Goal: Information Seeking & Learning: Compare options

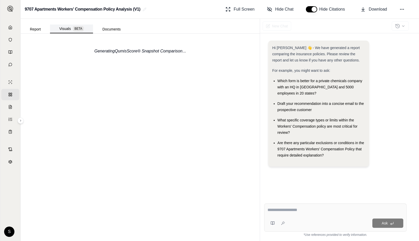
click at [56, 31] on button "Visuals BETA" at bounding box center [71, 29] width 43 height 9
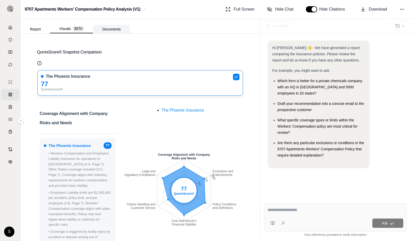
click at [117, 29] on button "Documents" at bounding box center [111, 29] width 37 height 8
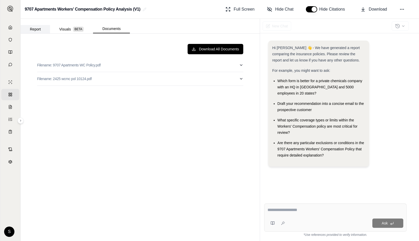
click at [45, 29] on button "Report" at bounding box center [35, 29] width 29 height 8
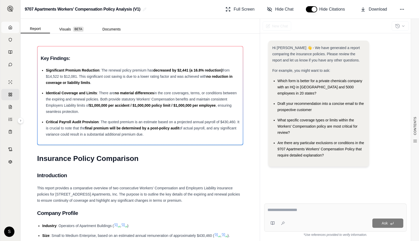
click at [13, 28] on link "Home" at bounding box center [10, 27] width 18 height 11
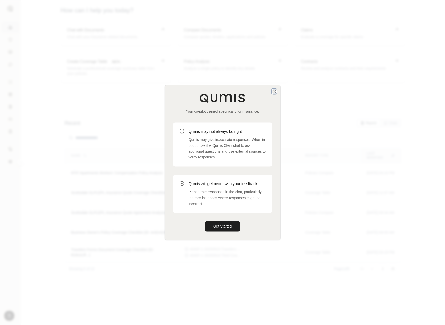
click at [273, 90] on icon "button" at bounding box center [274, 91] width 4 height 4
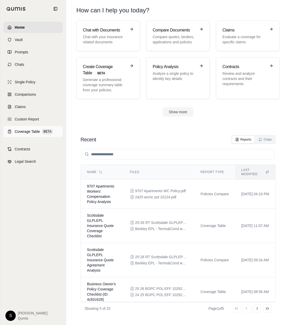
click at [28, 131] on span "Coverage Table" at bounding box center [27, 131] width 25 height 5
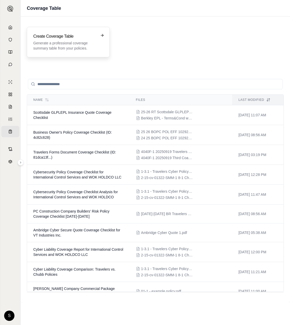
click at [96, 44] on div "Create Coverage Table Generate a professional coverage summary table from your …" at bounding box center [68, 42] width 70 height 18
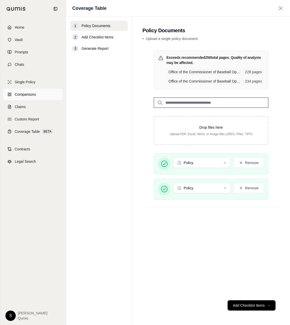
click at [35, 95] on span "Comparisons" at bounding box center [25, 94] width 21 height 5
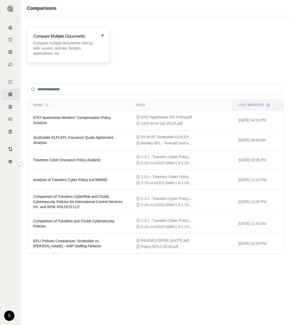
click at [90, 51] on p "Compare multiple documents side by side: quotes, policies, binders, application…" at bounding box center [64, 47] width 63 height 15
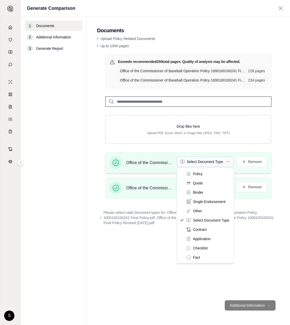
click at [205, 165] on html "Home Vault Prompts Chats Single Policy Comparisons Claims Custom Report Coverag…" at bounding box center [145, 162] width 290 height 325
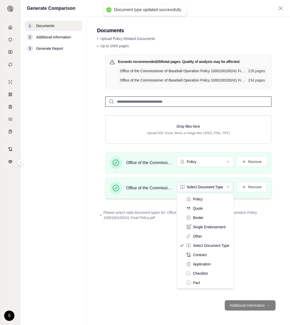
click at [214, 188] on html "Document type updated successfully Home Vault Prompts Chats Single Policy Compa…" at bounding box center [145, 162] width 290 height 325
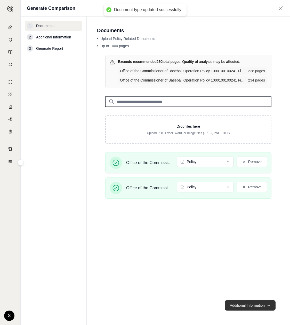
click at [247, 304] on button "Additional Information →" at bounding box center [250, 305] width 51 height 10
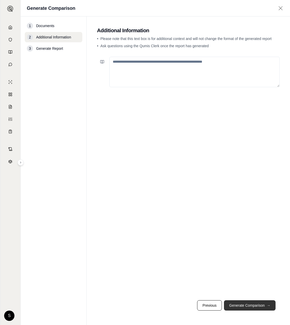
click at [247, 304] on button "Generate Comparison →" at bounding box center [250, 305] width 52 height 10
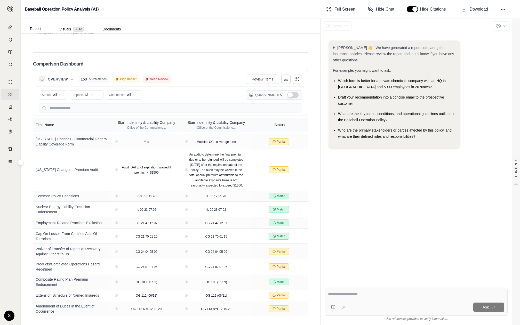
scroll to position [4098, 0]
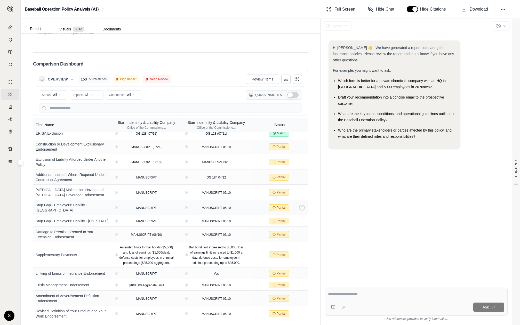
click at [296, 204] on div "Partial" at bounding box center [279, 207] width 53 height 7
click at [294, 96] on button "Show Qumis Insights" at bounding box center [292, 95] width 11 height 6
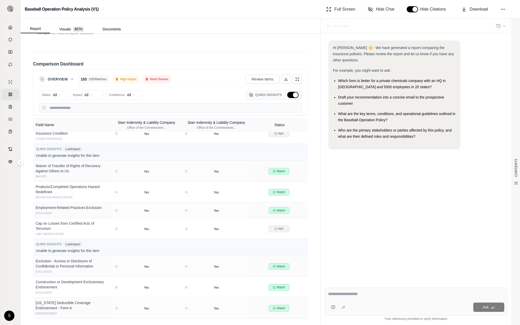
scroll to position [7356, 0]
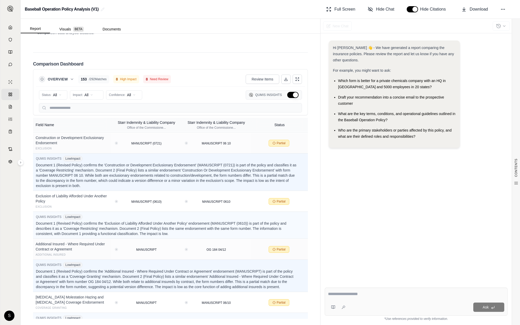
click at [292, 92] on button "Hide Qumis Insights" at bounding box center [292, 95] width 11 height 6
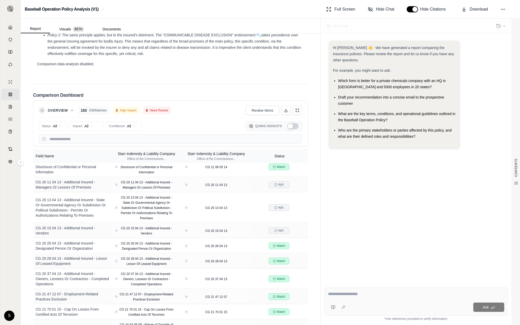
scroll to position [291, 0]
click at [67, 139] on input "text" at bounding box center [170, 138] width 263 height 9
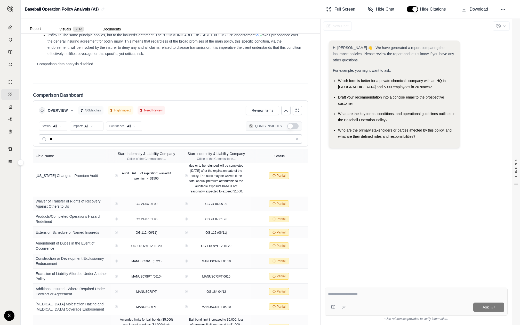
scroll to position [0, 0]
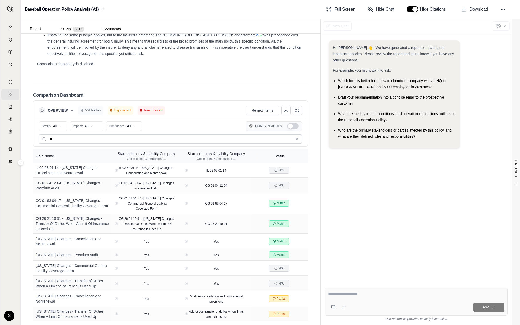
type input "*"
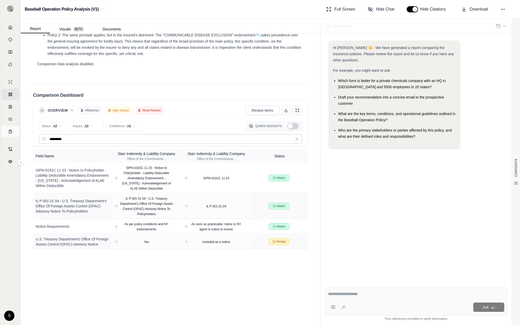
drag, startPoint x: 69, startPoint y: 138, endPoint x: 8, endPoint y: 136, distance: 61.2
click at [12, 136] on div "Home Vault Prompts Chats Single Policy Comparisons Claims Custom Report Coverag…" at bounding box center [260, 162] width 520 height 325
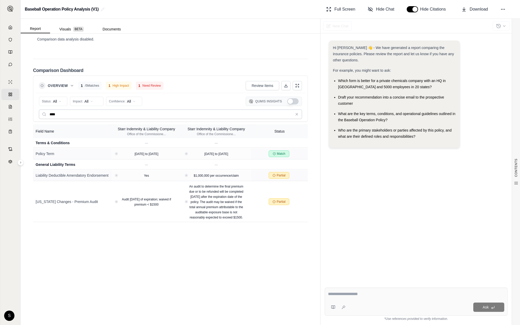
scroll to position [762, 0]
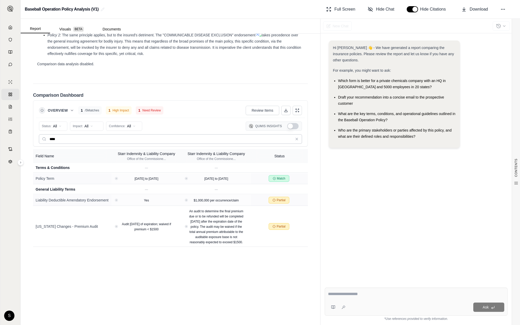
click at [54, 139] on input "****" at bounding box center [170, 138] width 263 height 9
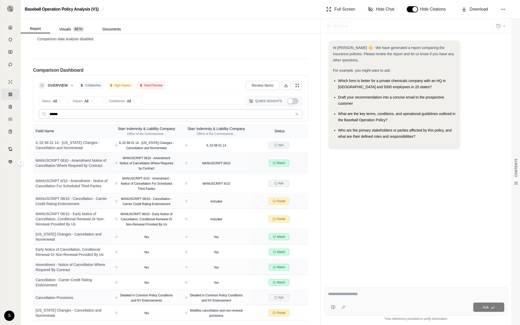
scroll to position [793, 0]
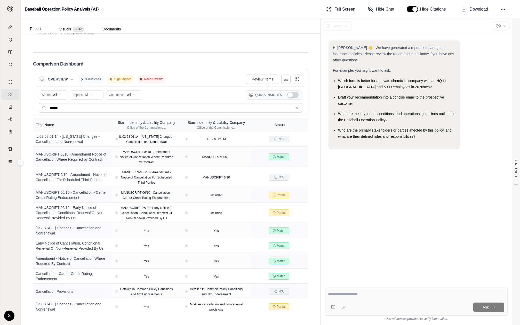
type input "******"
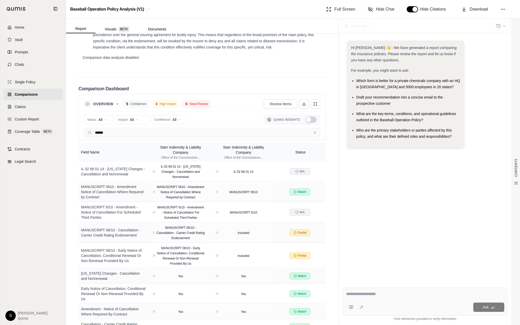
scroll to position [818, 0]
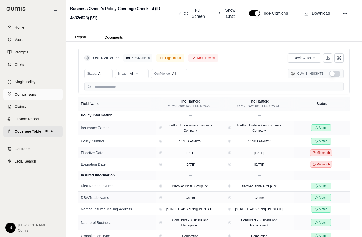
click at [19, 92] on span "Comparisons" at bounding box center [25, 94] width 21 height 5
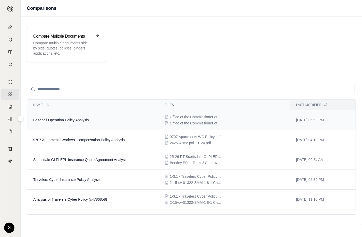
click at [80, 129] on td "Baseball Operation Policy Analysis" at bounding box center [93, 120] width 132 height 20
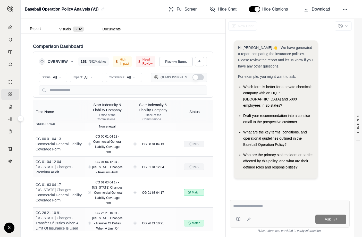
scroll to position [265, 0]
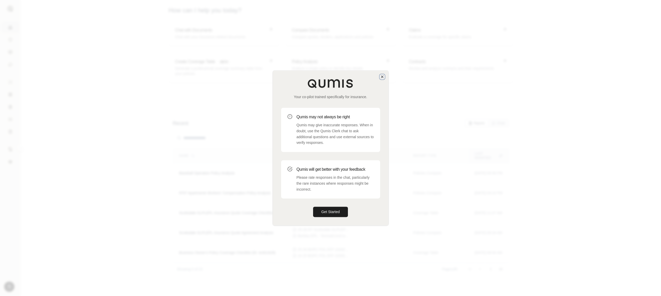
click at [383, 77] on icon "button" at bounding box center [382, 77] width 2 height 2
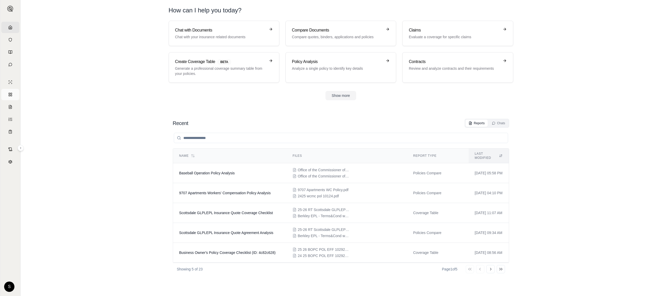
click at [12, 93] on link "Comparisons" at bounding box center [10, 94] width 18 height 11
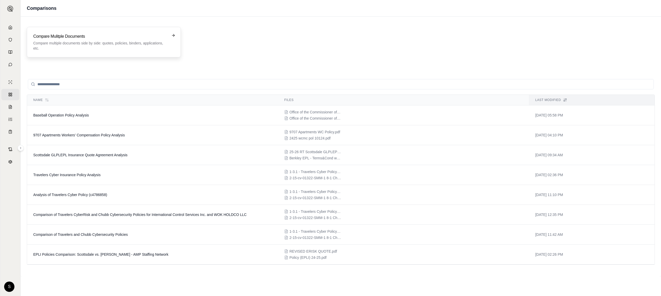
click at [95, 35] on h3 "Compare Mulitple Documents" at bounding box center [100, 36] width 134 height 6
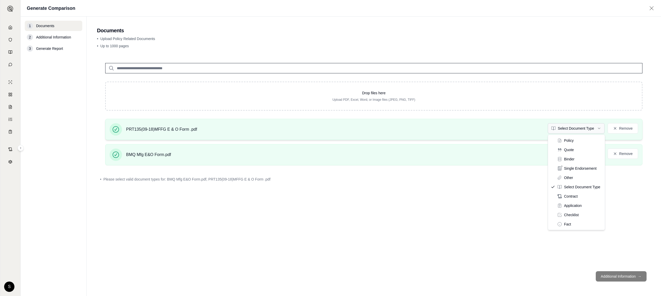
click at [565, 129] on html "Home Vault Prompts Chats Single Policy Comparisons Claims Custom Report Coverag…" at bounding box center [330, 148] width 661 height 296
click at [583, 152] on html "Home Vault Prompts Chats Single Policy Comparisons Claims Custom Report Coverag…" at bounding box center [330, 148] width 661 height 296
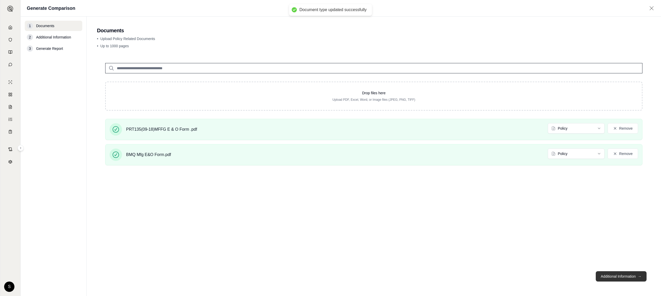
click at [632, 279] on button "Additional Information →" at bounding box center [621, 276] width 51 height 10
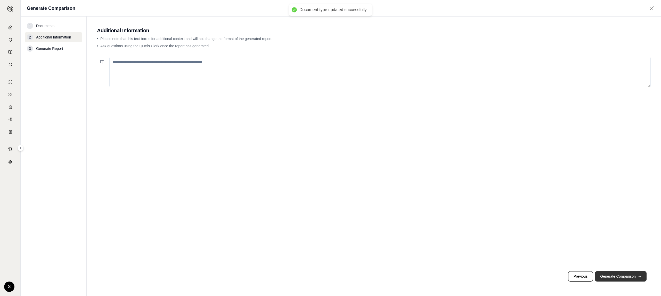
click at [632, 279] on button "Generate Comparison →" at bounding box center [621, 276] width 52 height 10
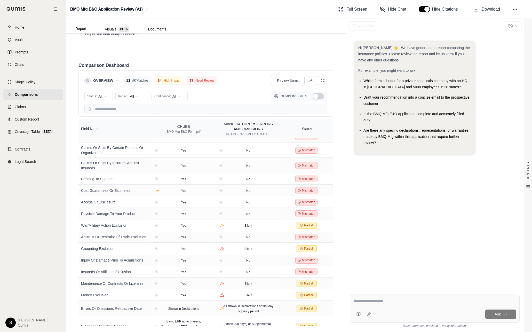
scroll to position [1080, 0]
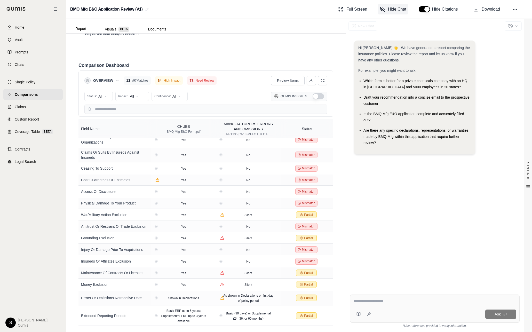
click at [397, 10] on span "Hide Chat" at bounding box center [397, 9] width 18 height 6
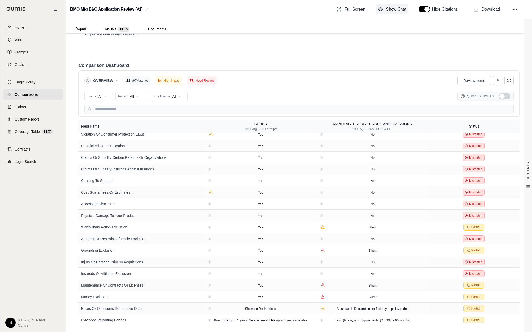
scroll to position [952, 0]
click at [396, 8] on span "Show Chat" at bounding box center [396, 9] width 20 height 6
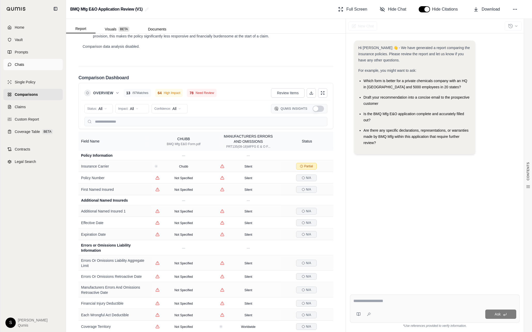
scroll to position [1023, 0]
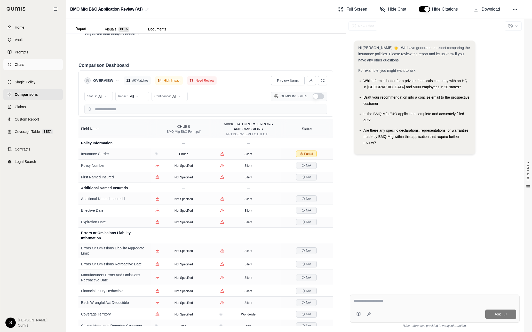
click at [19, 66] on span "Chats" at bounding box center [20, 64] width 10 height 5
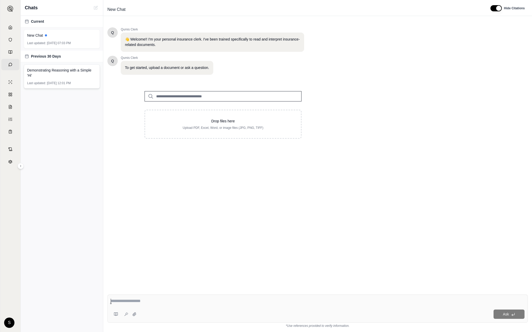
click at [42, 78] on div "Demonstrating Reasoning with a Simple 'Hi' Last updated: Sep 10, 2025, 12:01 PM" at bounding box center [62, 76] width 76 height 24
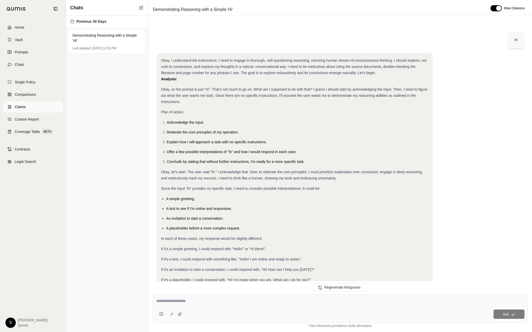
click at [20, 108] on span "Claims" at bounding box center [20, 106] width 11 height 5
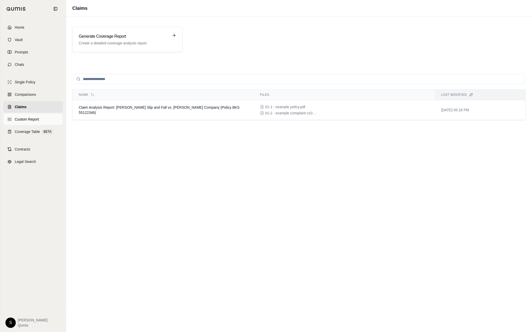
click at [35, 120] on span "Custom Report" at bounding box center [27, 119] width 24 height 5
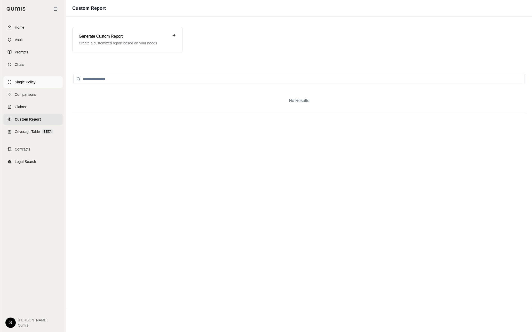
click at [27, 83] on span "Single Policy" at bounding box center [25, 81] width 21 height 5
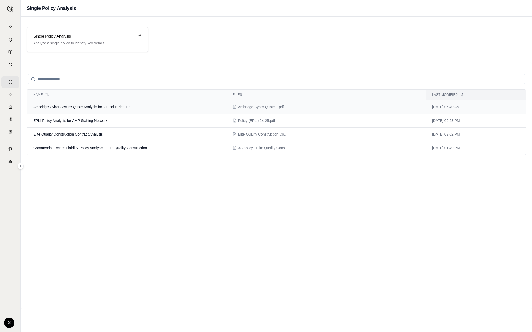
click at [103, 109] on td "Ambridge Cyber Secure Quote Analysis for VT Industries Inc." at bounding box center [126, 107] width 199 height 14
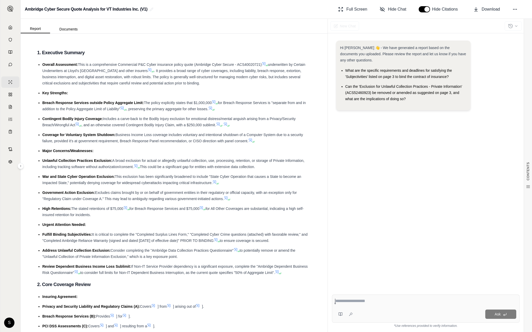
click at [517, 25] on div at bounding box center [512, 25] width 17 height 11
click at [403, 295] on textarea at bounding box center [425, 301] width 181 height 6
type textarea "*"
click at [423, 98] on li "Can the 'Exclusion for Unlawful Collection Practices - Private Information' (AC…" at bounding box center [405, 92] width 121 height 19
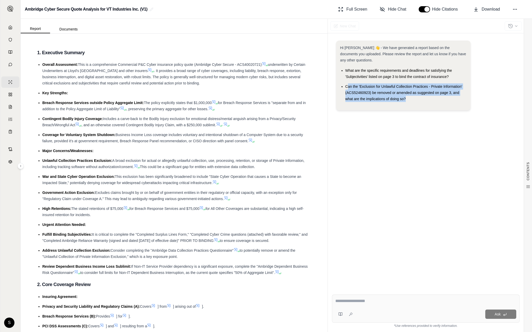
drag, startPoint x: 419, startPoint y: 99, endPoint x: 347, endPoint y: 88, distance: 73.5
click at [347, 88] on li "Can the 'Exclusion for Unlawful Collection Practices - Private Information' (AC…" at bounding box center [405, 92] width 121 height 19
click at [346, 89] on li "Can the 'Exclusion for Unlawful Collection Practices - Private Information' (AC…" at bounding box center [405, 92] width 121 height 19
drag, startPoint x: 343, startPoint y: 87, endPoint x: 429, endPoint y: 102, distance: 87.5
click at [429, 102] on div "Hi Dan 👋 - We have generated a report based on the documents you uploaded. Plea…" at bounding box center [403, 75] width 126 height 61
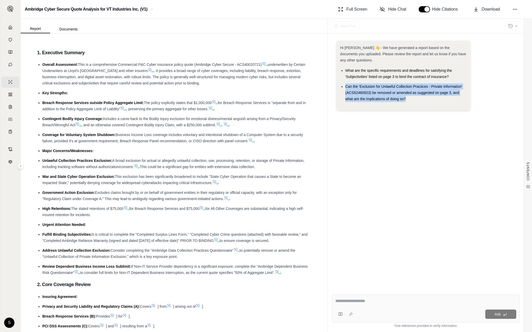
copy span "Can the 'Exclusion for Unlawful Collection Practices - Private Information' (AC…"
click at [398, 295] on textarea at bounding box center [425, 301] width 181 height 6
paste textarea "**********"
type textarea "**********"
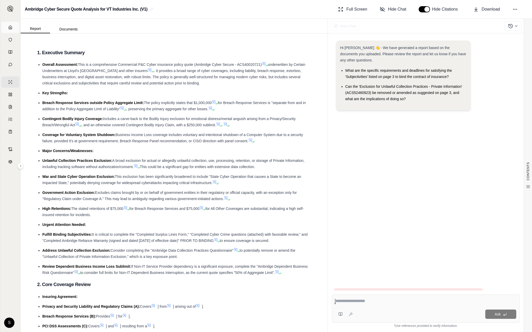
click at [10, 31] on link "Home" at bounding box center [10, 27] width 18 height 11
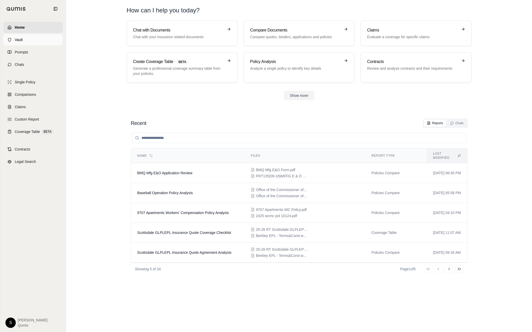
click at [11, 42] on link "Vault" at bounding box center [32, 39] width 59 height 11
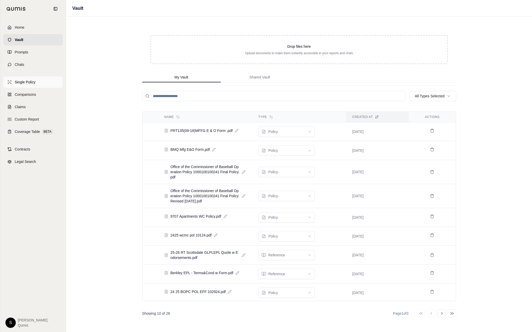
click at [28, 86] on link "Single Policy" at bounding box center [32, 81] width 59 height 11
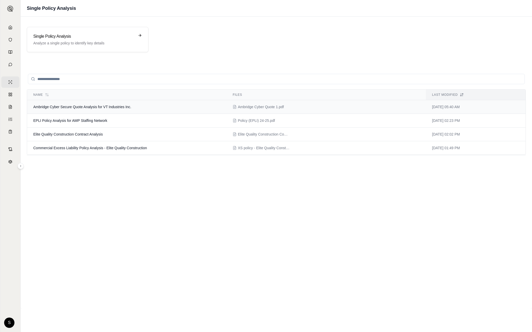
click at [131, 105] on span "Ambridge Cyber Secure Quote Analysis for VT Industries Inc." at bounding box center [82, 107] width 98 height 4
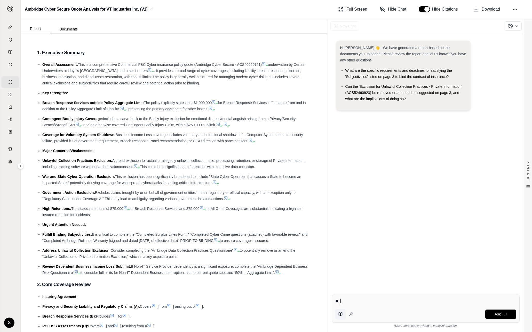
type textarea "*"
type textarea "**"
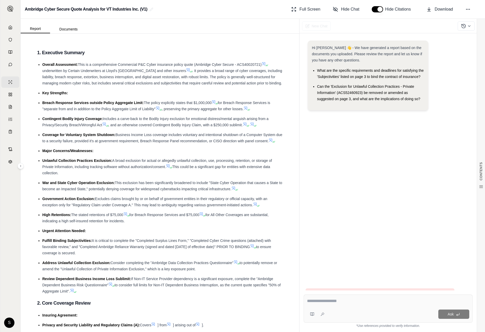
click at [366, 295] on div "Ask" at bounding box center [398, 313] width 143 height 9
click at [367, 295] on div at bounding box center [388, 302] width 162 height 8
click at [372, 294] on div "Ask" at bounding box center [388, 308] width 169 height 28
type textarea "**"
click at [22, 114] on div "CONTENTS Table of Contents 1. Executive Summary 2. Core Coverage Review 3. Fina…" at bounding box center [160, 183] width 279 height 298
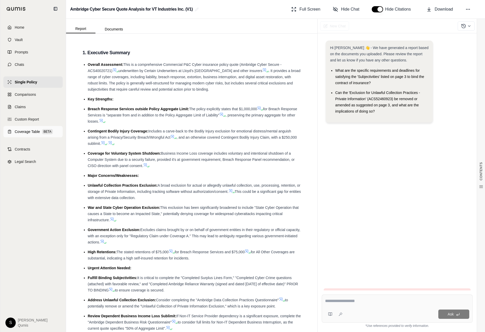
click at [11, 131] on icon at bounding box center [9, 131] width 3 height 3
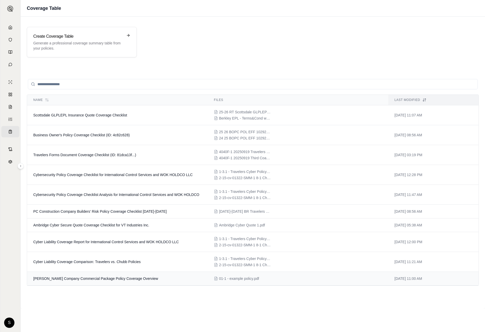
click at [93, 275] on td "E J Rohn Company Commercial Package Policy Coverage Overview" at bounding box center [117, 279] width 181 height 14
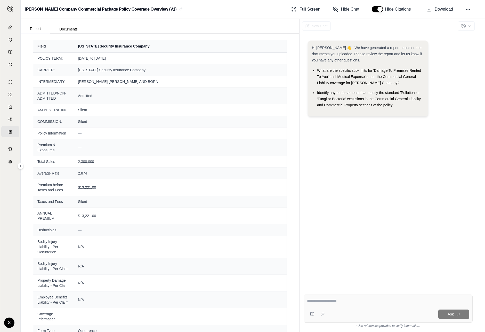
click at [473, 27] on div at bounding box center [466, 25] width 17 height 11
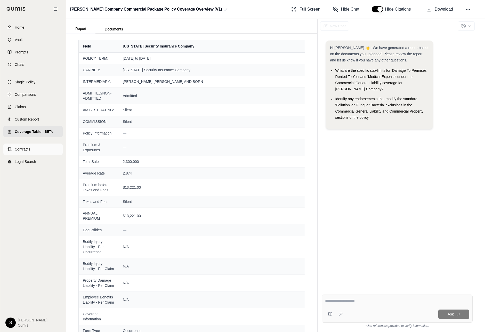
click at [10, 150] on link "Contracts" at bounding box center [32, 148] width 59 height 11
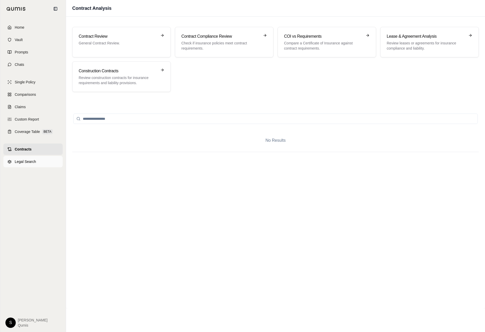
click at [10, 164] on link "Legal Search" at bounding box center [32, 161] width 59 height 11
click at [16, 119] on span "Custom Report" at bounding box center [27, 119] width 24 height 5
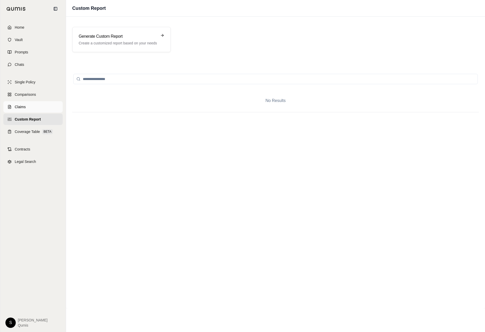
click at [11, 103] on link "Claims" at bounding box center [32, 106] width 59 height 11
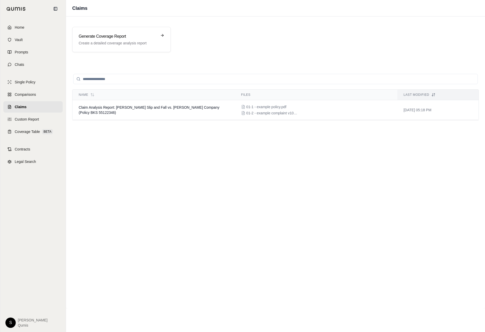
click at [11, 103] on link "Claims" at bounding box center [32, 106] width 59 height 11
click at [10, 90] on link "Comparisons" at bounding box center [32, 94] width 59 height 11
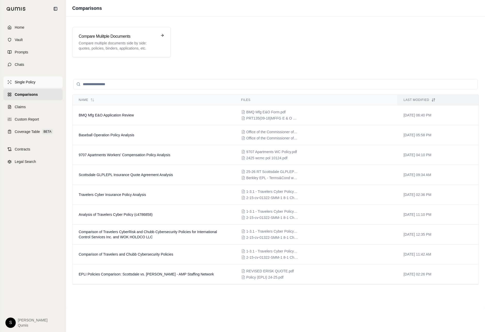
click at [10, 83] on icon at bounding box center [10, 83] width 1 height 1
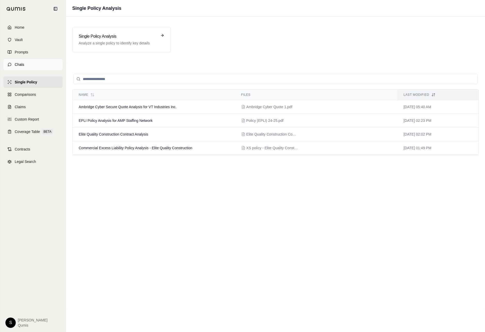
click at [9, 65] on icon at bounding box center [9, 64] width 4 height 4
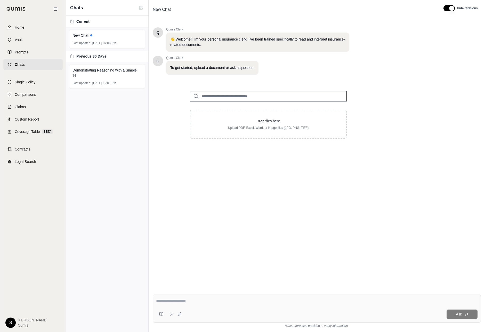
click at [15, 66] on span "Chats" at bounding box center [20, 64] width 10 height 5
click at [15, 64] on span "Chats" at bounding box center [20, 64] width 10 height 5
click at [7, 65] on link "Chats" at bounding box center [32, 64] width 59 height 11
click at [16, 55] on link "Prompts" at bounding box center [32, 51] width 59 height 11
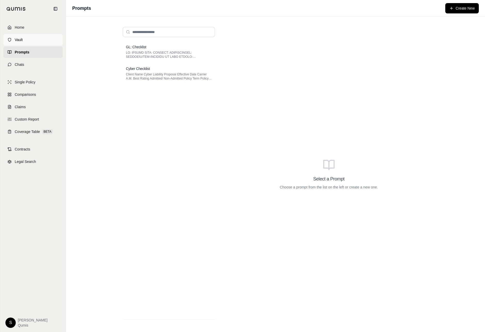
click at [14, 40] on link "Vault" at bounding box center [32, 39] width 59 height 11
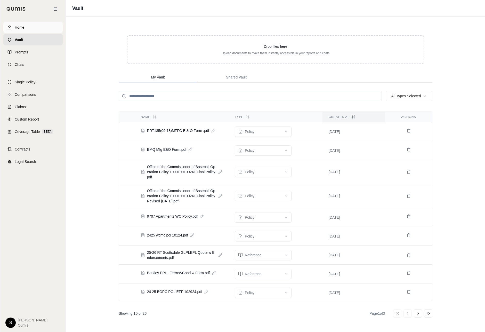
click at [16, 27] on span "Home" at bounding box center [20, 27] width 10 height 5
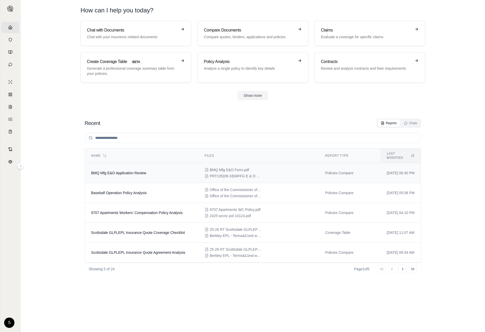
click at [127, 172] on td "BMQ Mfg E&O Application Review" at bounding box center [141, 173] width 113 height 20
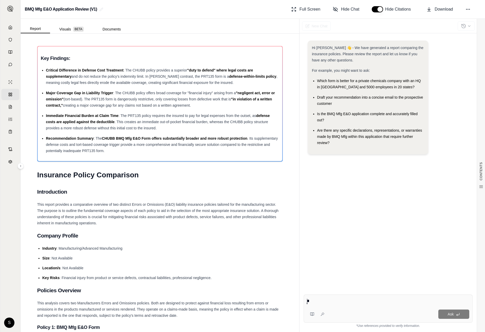
type textarea "**"
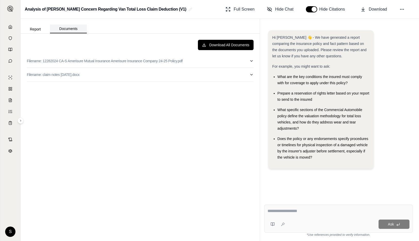
click at [72, 29] on button "Documents" at bounding box center [68, 29] width 37 height 9
click at [225, 43] on button "Download All Documents" at bounding box center [226, 45] width 56 height 10
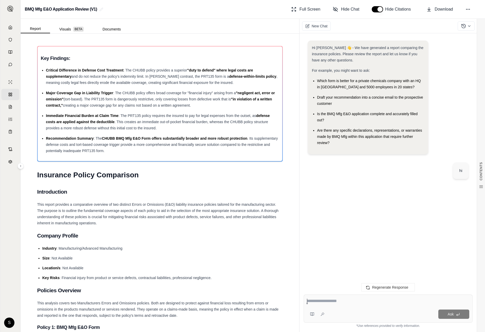
click at [363, 302] on textarea at bounding box center [388, 301] width 162 height 6
type textarea "****"
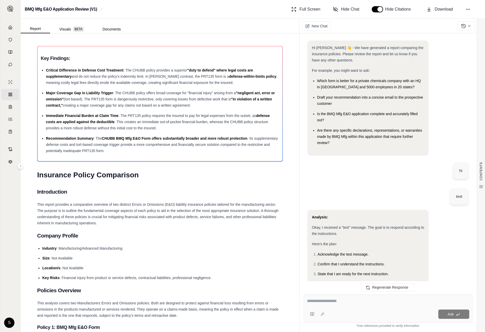
scroll to position [48, 0]
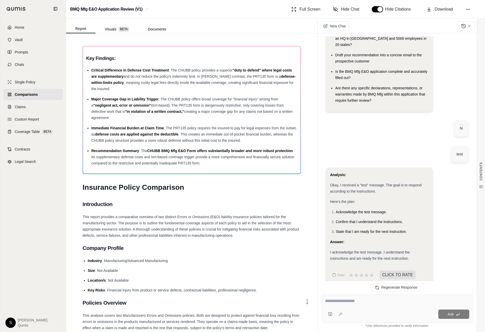
click at [11, 102] on div "Single Policy Comparisons Claims Custom Report Coverage Table BETA" at bounding box center [32, 106] width 59 height 61
click at [17, 104] on span "Claims" at bounding box center [20, 106] width 11 height 5
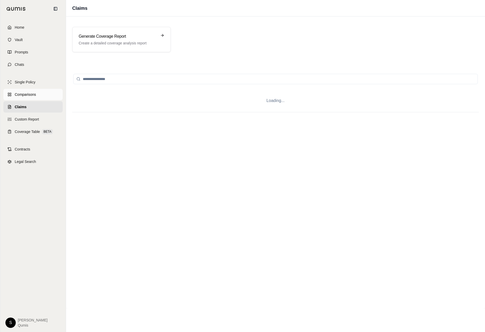
click at [11, 95] on link "Comparisons" at bounding box center [32, 94] width 59 height 11
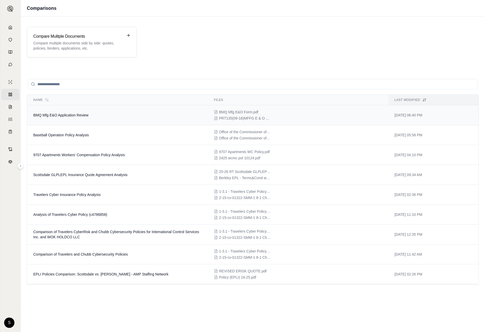
click at [79, 116] on span "BMQ Mfg E&O Application Review" at bounding box center [60, 115] width 55 height 4
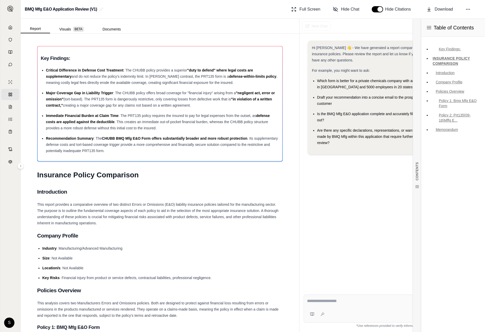
click at [469, 26] on span "Table of Contents" at bounding box center [454, 27] width 40 height 7
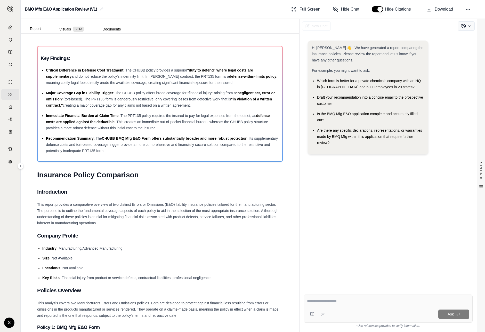
click at [461, 27] on icon at bounding box center [463, 25] width 5 height 5
click at [410, 44] on span "Chat Assistant Test and Readiness Check" at bounding box center [434, 45] width 72 height 4
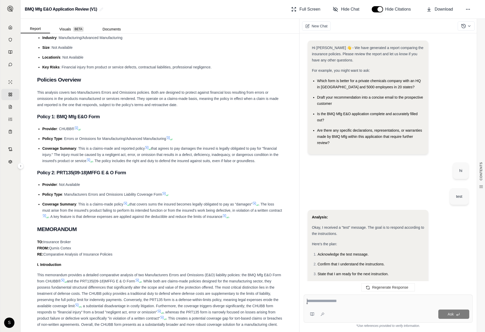
scroll to position [305, 0]
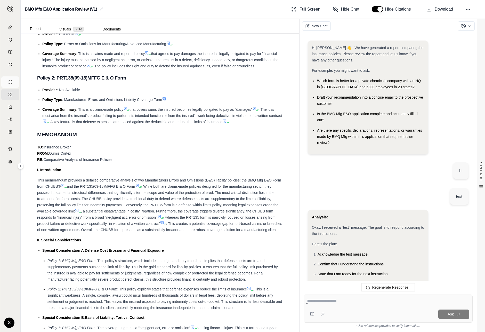
click at [14, 86] on link "Single Policy" at bounding box center [10, 81] width 18 height 11
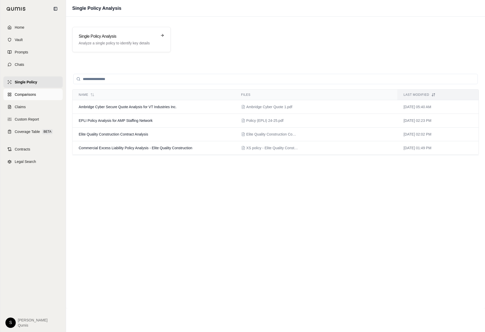
click at [30, 93] on span "Comparisons" at bounding box center [25, 94] width 21 height 5
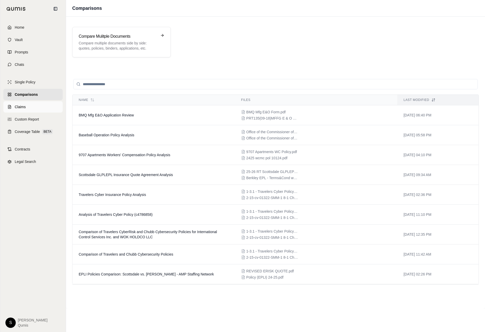
click at [21, 107] on span "Claims" at bounding box center [20, 106] width 11 height 5
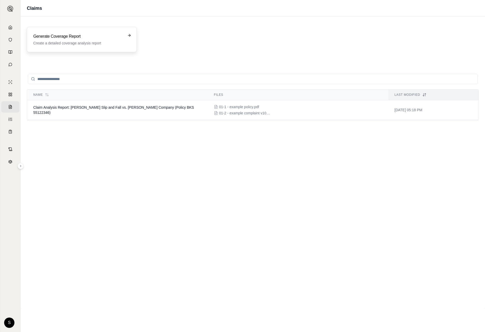
click at [106, 48] on div "Generate Coverage Report Create a detailed coverage analysis report" at bounding box center [82, 39] width 110 height 25
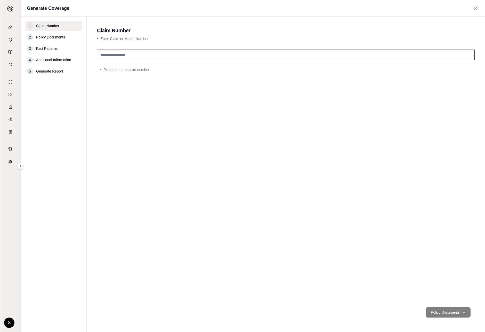
click at [151, 53] on input "text" at bounding box center [286, 55] width 378 height 10
type input "****"
click at [288, 152] on div "****" at bounding box center [286, 174] width 378 height 255
click at [451, 315] on button "Policy Documents →" at bounding box center [448, 312] width 45 height 10
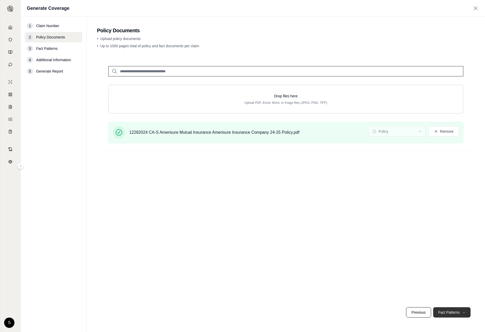
click at [443, 311] on button "Fact Patterns →" at bounding box center [451, 312] width 37 height 10
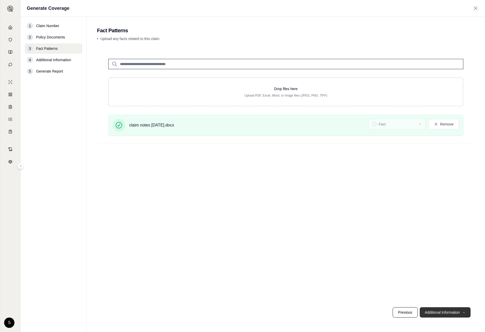
click at [442, 310] on button "Additional Information →" at bounding box center [445, 312] width 51 height 10
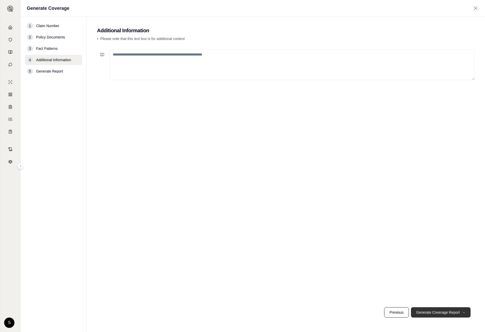
click at [442, 310] on button "Generate Coverage Report →" at bounding box center [441, 312] width 60 height 10
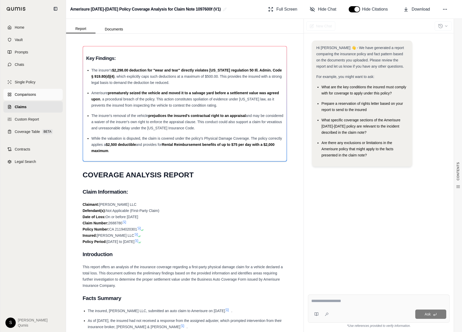
click at [22, 96] on span "Comparisons" at bounding box center [25, 94] width 21 height 5
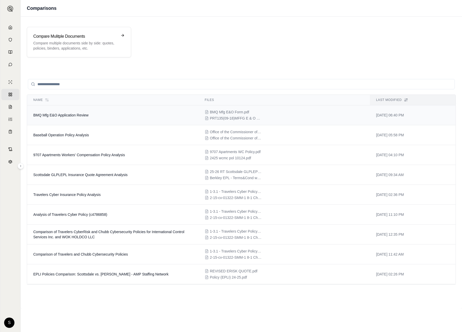
click at [62, 114] on span "BMQ Mfg E&O Application Review" at bounding box center [60, 115] width 55 height 4
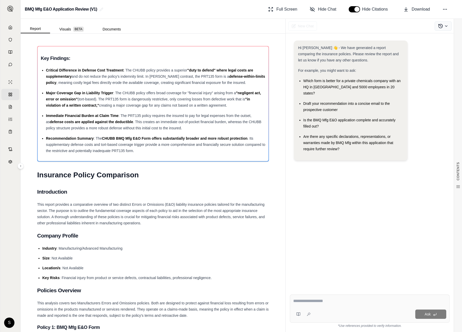
click at [443, 27] on icon at bounding box center [440, 25] width 5 height 5
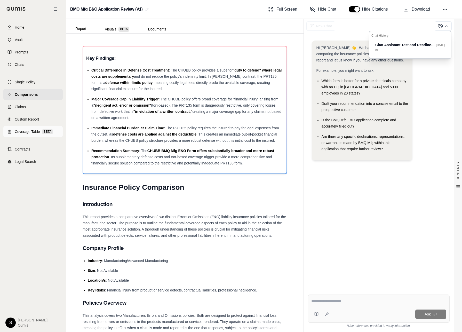
click at [37, 134] on link "Coverage Table BETA" at bounding box center [32, 131] width 59 height 11
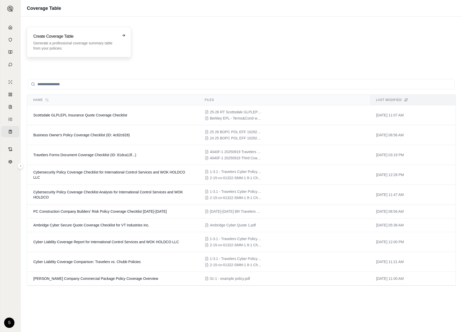
click at [100, 42] on p "Generate a professional coverage summary table from your policies." at bounding box center [75, 45] width 84 height 10
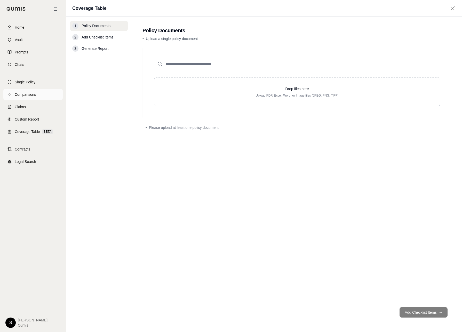
click at [26, 95] on span "Comparisons" at bounding box center [25, 94] width 21 height 5
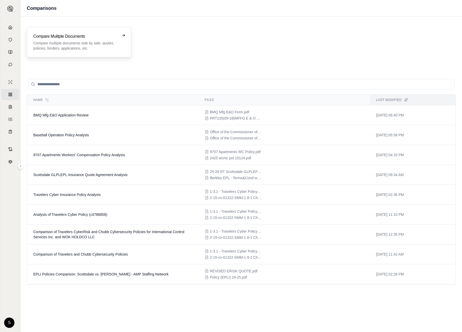
click at [68, 38] on h3 "Compare Mulitple Documents" at bounding box center [75, 36] width 84 height 6
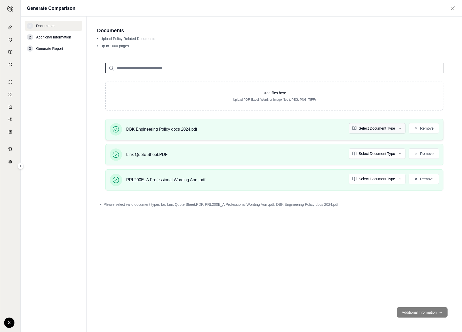
click at [388, 128] on html "Home Vault Prompts Chats Single Policy Comparisons Claims Custom Report Coverag…" at bounding box center [231, 166] width 462 height 332
click at [379, 153] on html "Document type updated successfully Home Vault Prompts Chats Single Policy Compa…" at bounding box center [231, 166] width 462 height 332
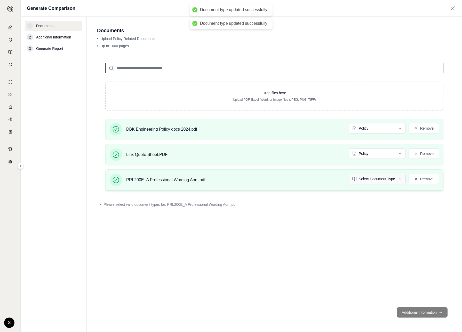
click at [375, 181] on html "Document type updated successfully Document type updated successfully Home Vaul…" at bounding box center [231, 166] width 462 height 332
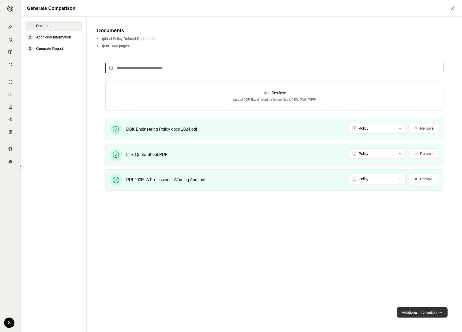
click at [416, 312] on button "Additional Information →" at bounding box center [421, 312] width 51 height 10
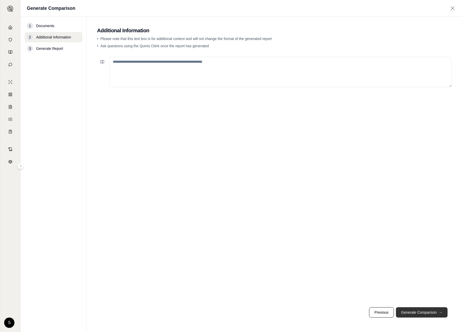
click at [416, 312] on button "Generate Comparison →" at bounding box center [422, 312] width 52 height 10
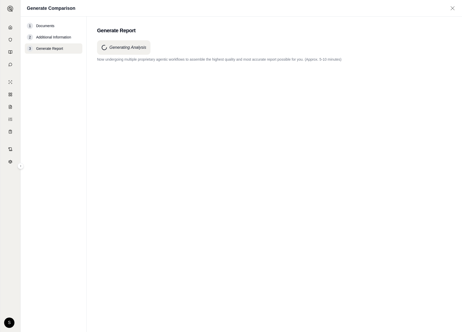
click at [171, 78] on div "Generating Analysis Now undergoing multiple proprietary agentic workflows to as…" at bounding box center [274, 176] width 354 height 273
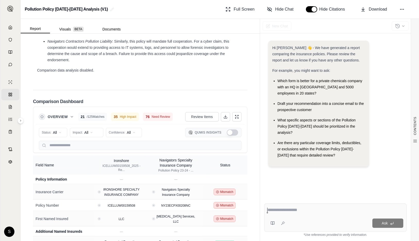
scroll to position [1172, 0]
